Goal: Check status

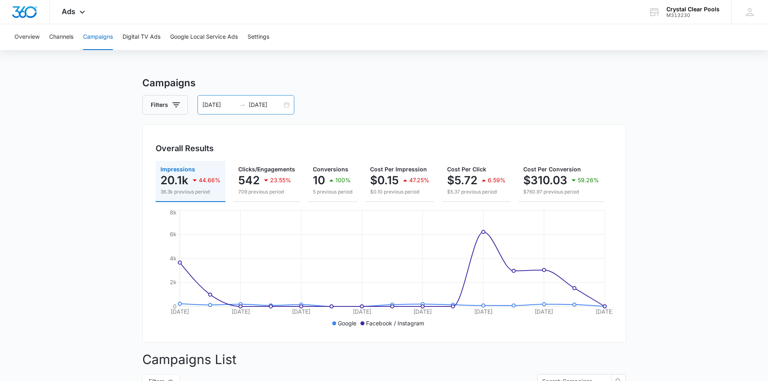
click at [249, 104] on input "[DATE]" at bounding box center [265, 104] width 33 height 9
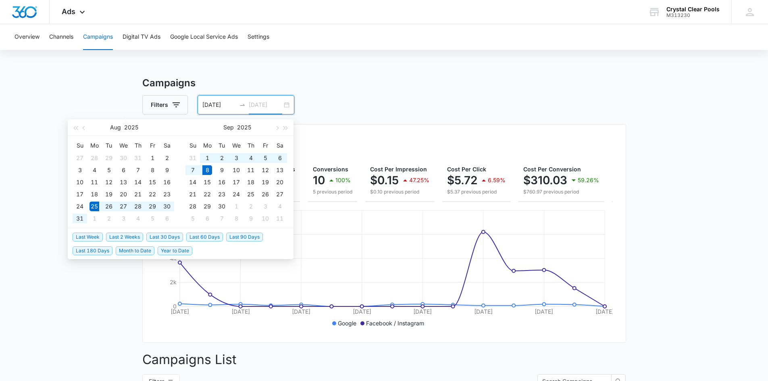
type input "[DATE]"
click at [90, 204] on div "25" at bounding box center [94, 207] width 10 height 10
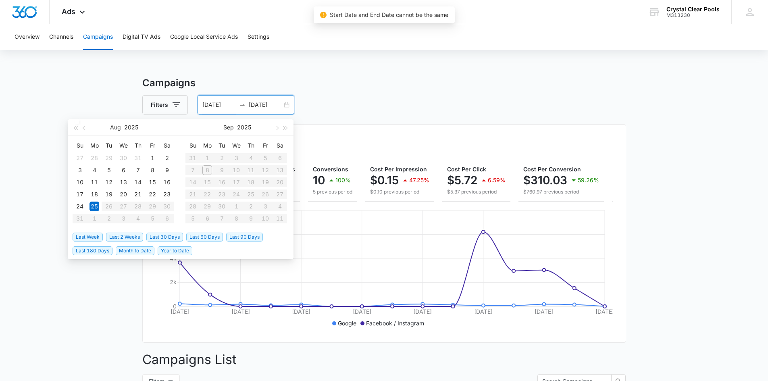
type input "[DATE]"
click at [193, 168] on table "Su Mo Tu We Th Fr Sa 31 1 2 3 4 5 6 7 8 9 10 11 12 13 14 15 16 17 18 19 20 21 2…" at bounding box center [236, 181] width 102 height 85
